Goal: Find contact information: Find contact information

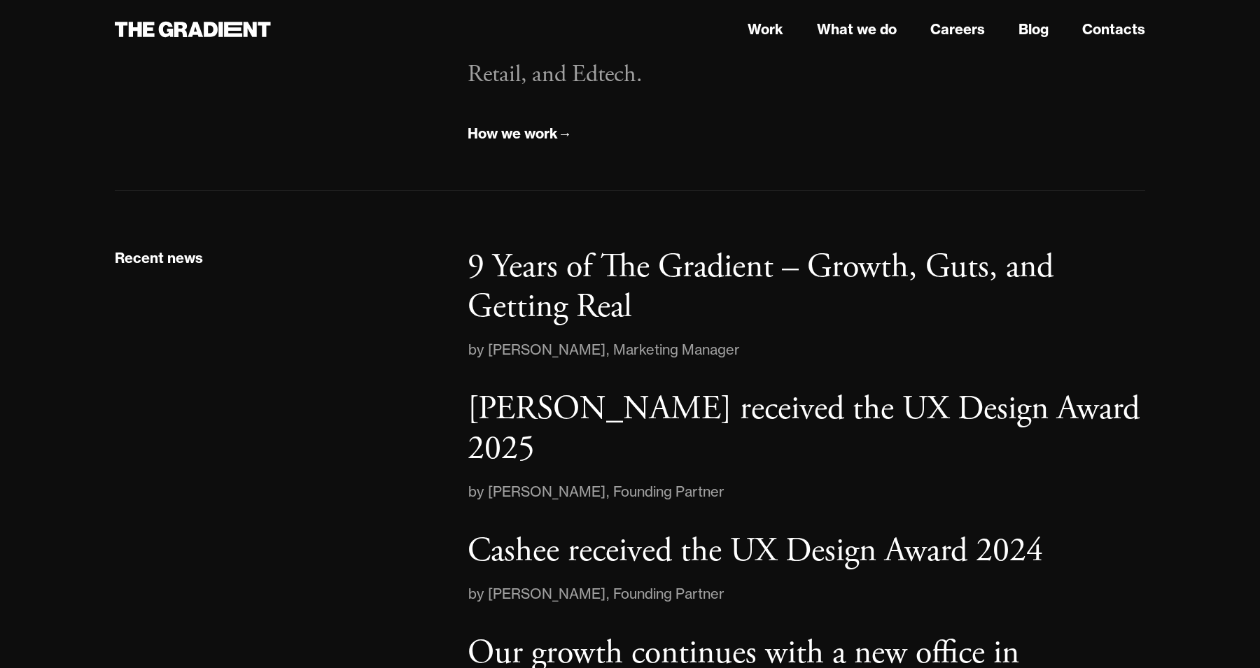
scroll to position [2013, 0]
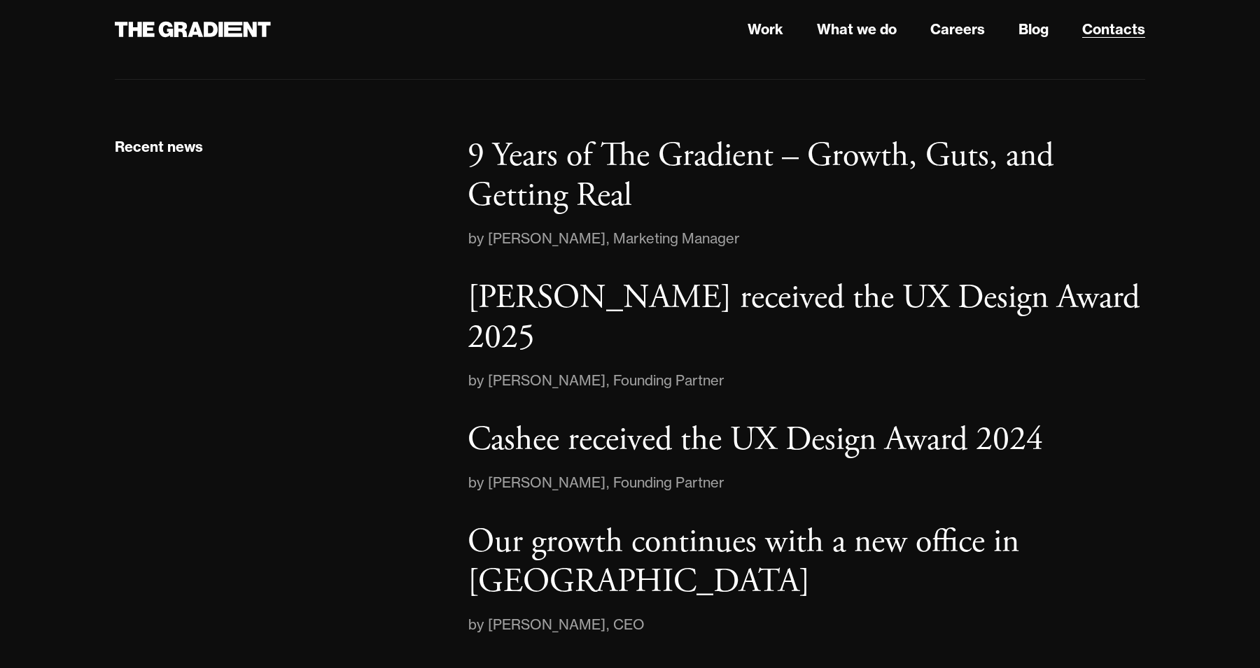
click at [1106, 24] on link "Contacts" at bounding box center [1113, 29] width 63 height 21
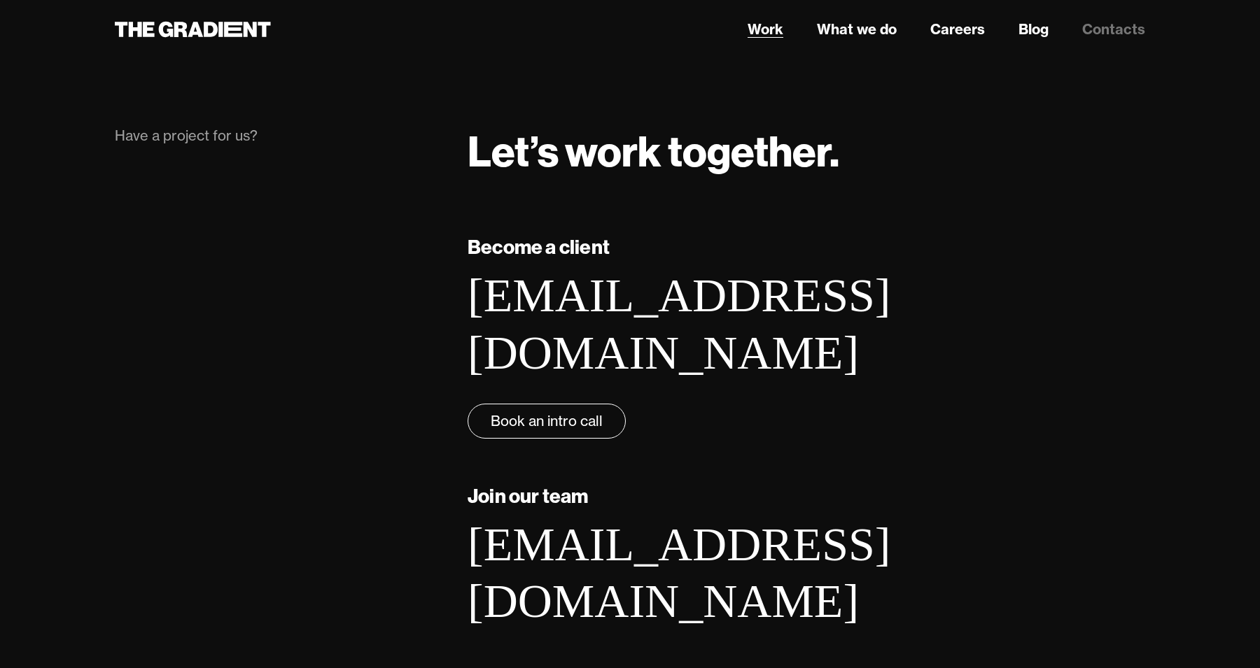
click at [778, 27] on link "Work" at bounding box center [765, 29] width 36 height 21
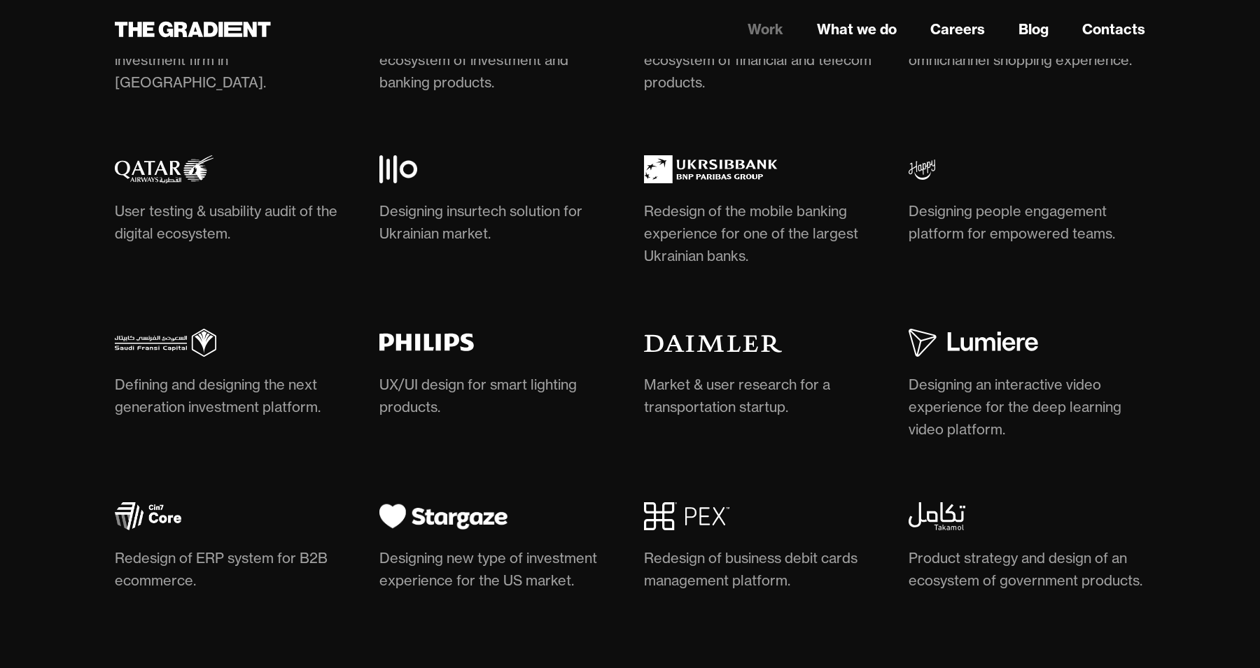
scroll to position [4215, 0]
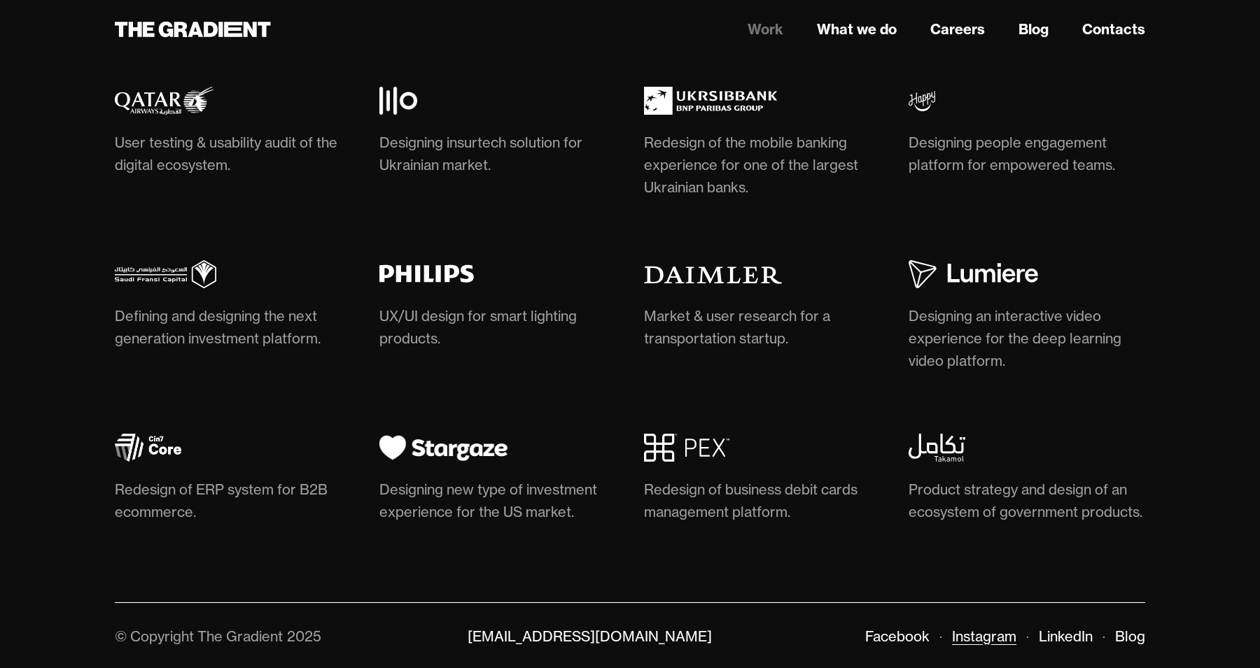
click at [983, 629] on link "Instagram" at bounding box center [984, 636] width 64 height 17
